Goal: Information Seeking & Learning: Learn about a topic

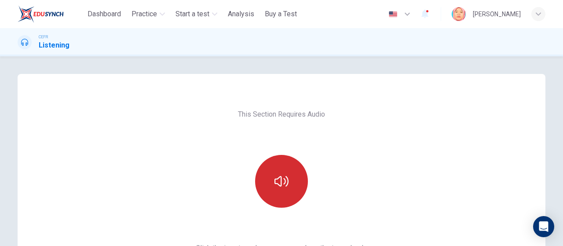
click at [277, 177] on icon "button" at bounding box center [282, 181] width 14 height 11
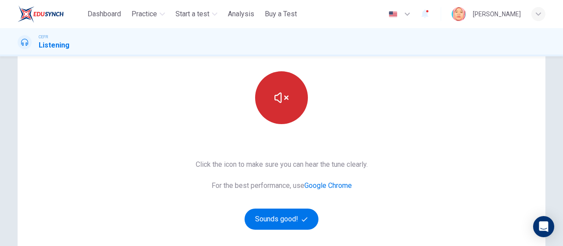
scroll to position [85, 0]
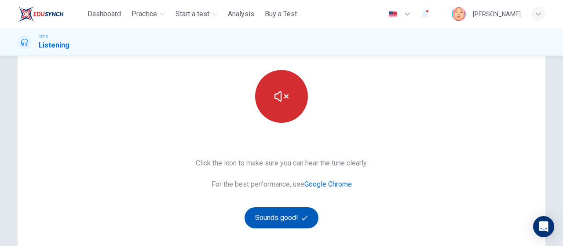
click at [288, 214] on button "Sounds good!" at bounding box center [282, 217] width 74 height 21
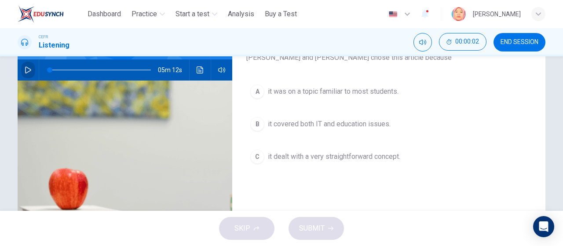
click at [26, 66] on icon "button" at bounding box center [28, 69] width 7 height 7
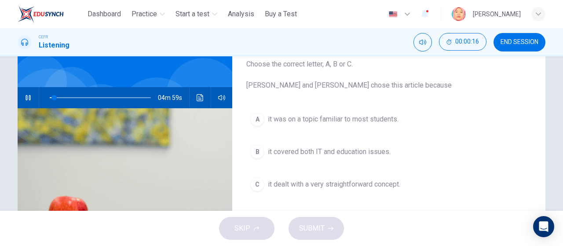
scroll to position [60, 0]
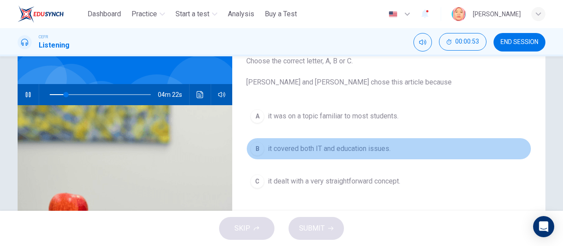
click at [254, 151] on div "B" at bounding box center [257, 149] width 14 height 14
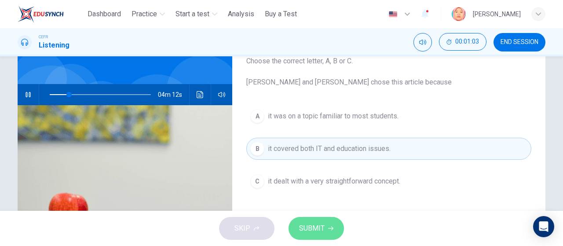
click at [315, 226] on span "SUBMIT" at bounding box center [312, 228] width 26 height 12
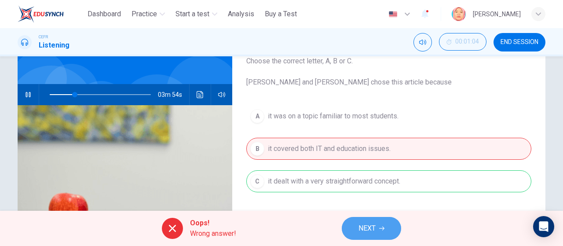
click at [363, 224] on span "NEXT" at bounding box center [367, 228] width 17 height 12
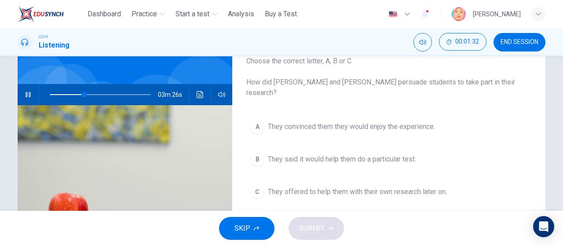
click at [258, 120] on div "A" at bounding box center [257, 127] width 14 height 14
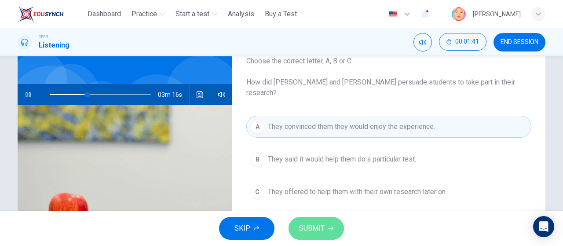
click at [320, 225] on span "SUBMIT" at bounding box center [312, 228] width 26 height 12
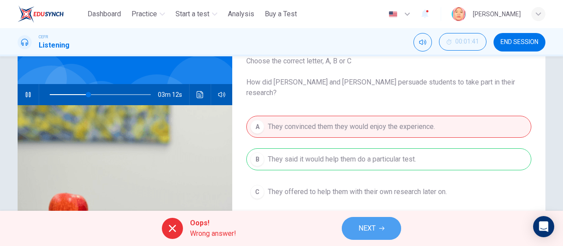
click at [369, 224] on span "NEXT" at bounding box center [367, 228] width 17 height 12
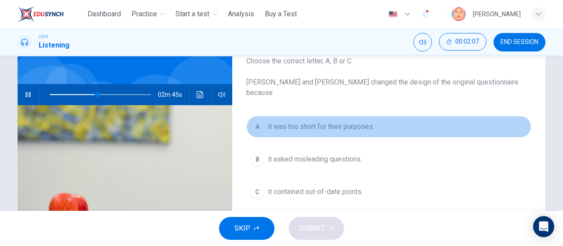
click at [257, 120] on div "A" at bounding box center [257, 127] width 14 height 14
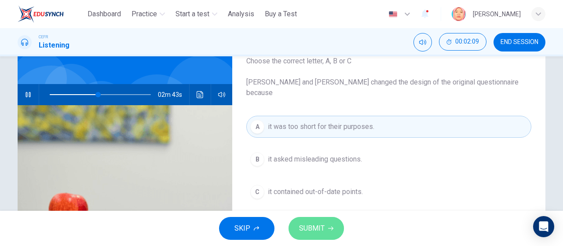
click at [314, 224] on span "SUBMIT" at bounding box center [312, 228] width 26 height 12
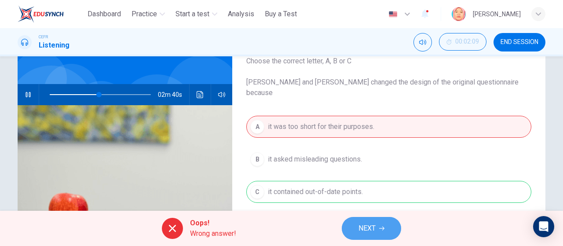
click at [372, 228] on span "NEXT" at bounding box center [367, 228] width 17 height 12
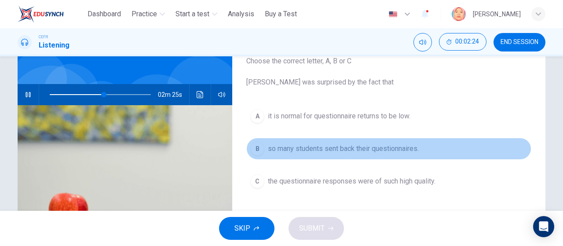
click at [257, 147] on div "B" at bounding box center [257, 149] width 14 height 14
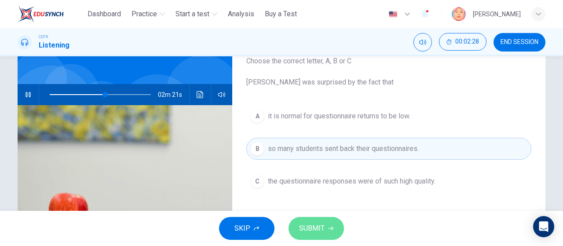
click at [316, 225] on span "SUBMIT" at bounding box center [312, 228] width 26 height 12
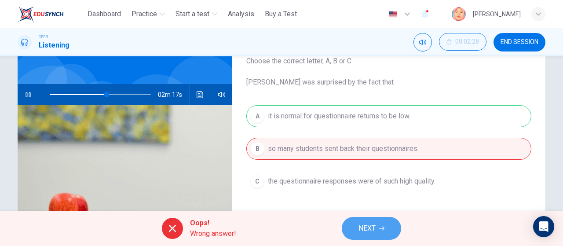
click at [372, 230] on span "NEXT" at bounding box center [367, 228] width 17 height 12
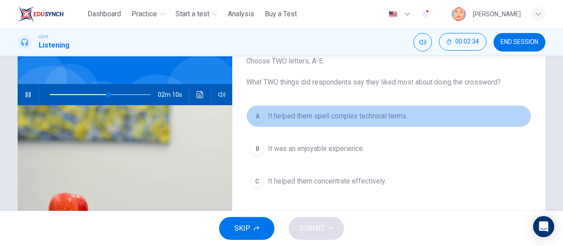
click at [257, 115] on div "A" at bounding box center [257, 116] width 14 height 14
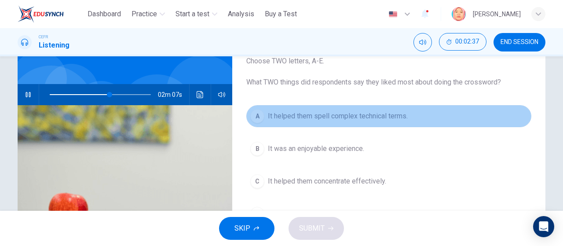
click at [255, 117] on div "A" at bounding box center [257, 116] width 14 height 14
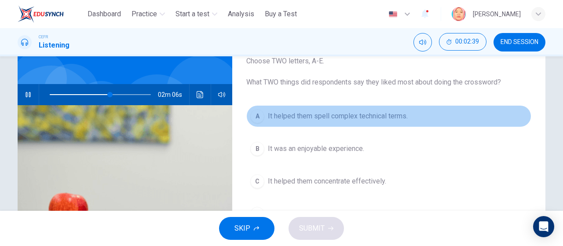
click at [258, 114] on div "A" at bounding box center [257, 116] width 14 height 14
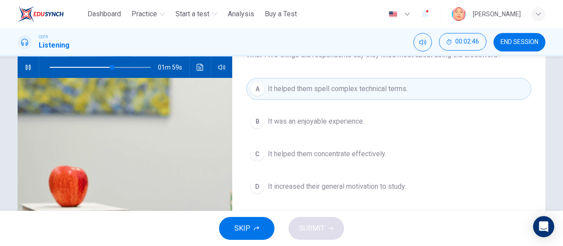
scroll to position [88, 0]
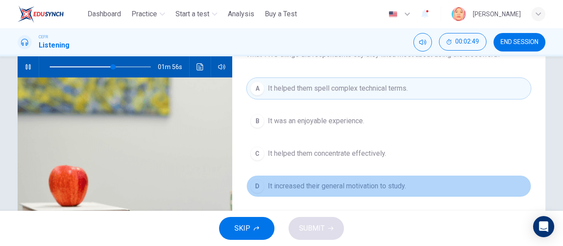
click at [255, 183] on div "D" at bounding box center [257, 186] width 14 height 14
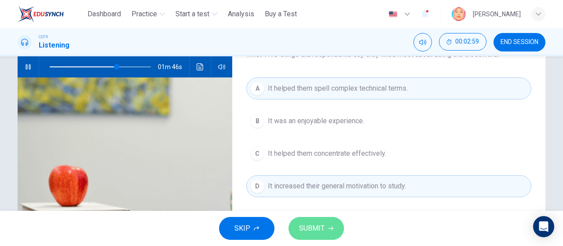
click at [320, 224] on span "SUBMIT" at bounding box center [312, 228] width 26 height 12
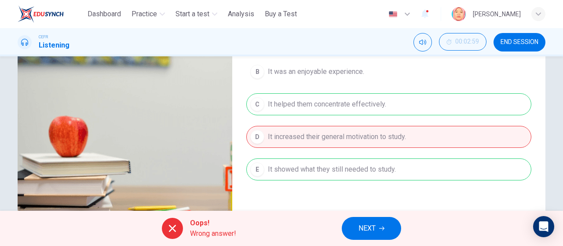
scroll to position [141, 0]
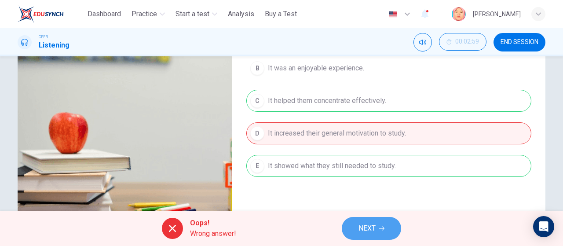
click at [372, 226] on span "NEXT" at bounding box center [367, 228] width 17 height 12
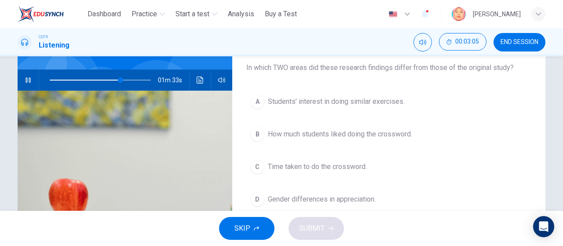
scroll to position [76, 0]
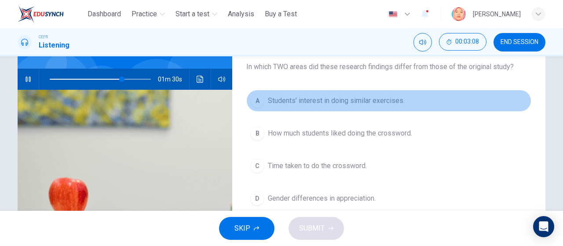
click at [257, 105] on div "A" at bounding box center [257, 101] width 14 height 14
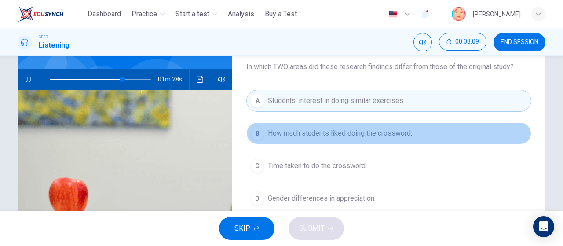
click at [255, 134] on div "B" at bounding box center [257, 133] width 14 height 14
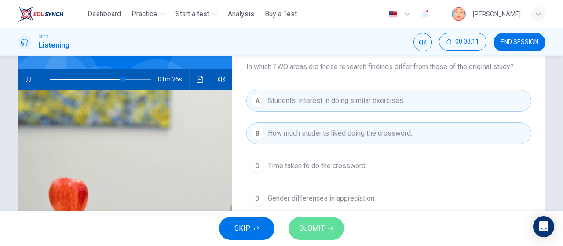
click at [315, 225] on span "SUBMIT" at bounding box center [312, 228] width 26 height 12
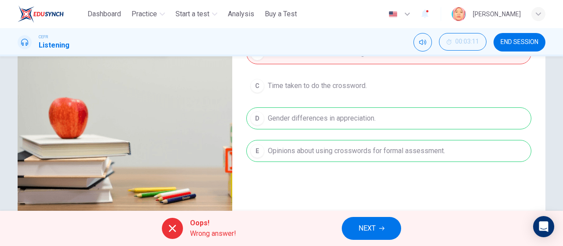
scroll to position [162, 0]
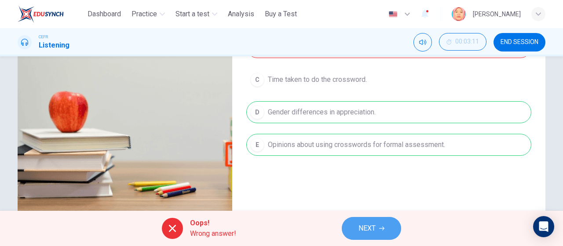
click at [372, 228] on span "NEXT" at bounding box center [367, 228] width 17 height 12
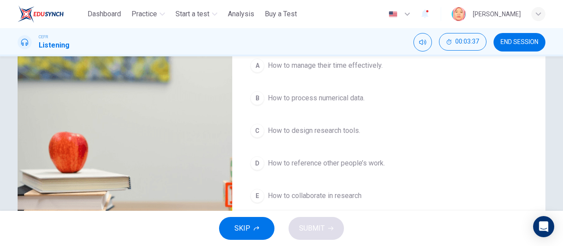
scroll to position [121, 0]
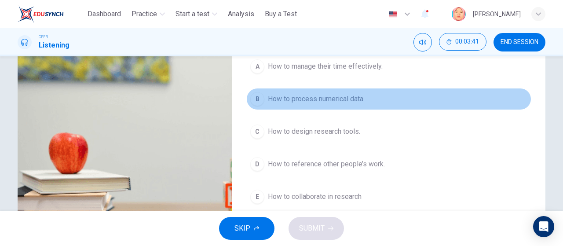
click at [260, 92] on div "B" at bounding box center [257, 99] width 14 height 14
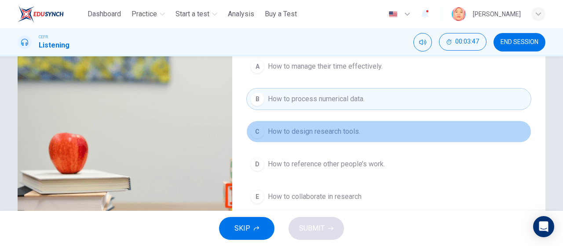
click at [256, 125] on div "C" at bounding box center [257, 132] width 14 height 14
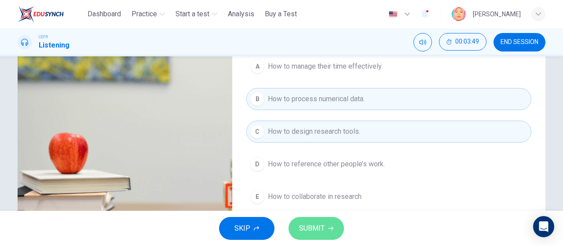
click at [318, 225] on span "SUBMIT" at bounding box center [312, 228] width 26 height 12
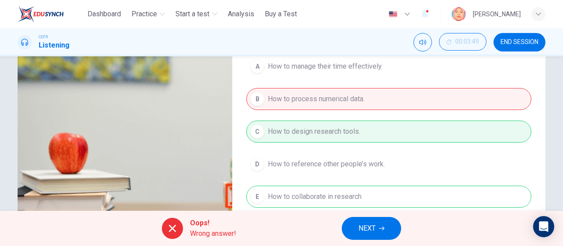
type input "**"
click at [384, 225] on button "NEXT" at bounding box center [371, 228] width 59 height 23
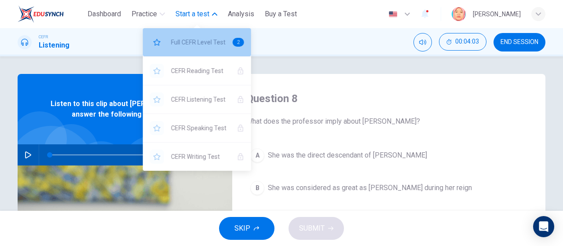
click at [201, 38] on span "Full CEFR Level Test" at bounding box center [198, 42] width 55 height 11
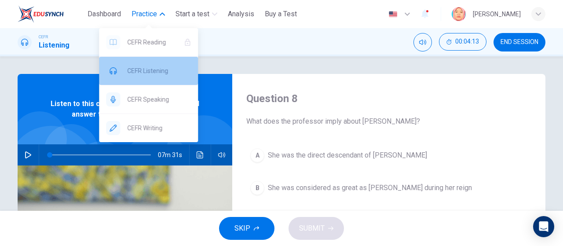
click at [160, 74] on span "CEFR Listening" at bounding box center [159, 71] width 64 height 11
